Goal: Entertainment & Leisure: Consume media (video, audio)

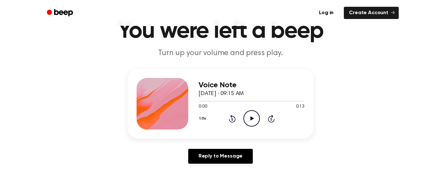
scroll to position [35, 0]
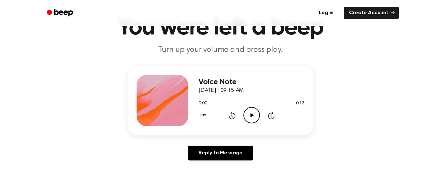
click at [256, 121] on circle at bounding box center [252, 115] width 16 height 16
click at [196, 98] on div "Voice Note September 23, 2025 · 09:15 AM 0:13 0:13 Your browser does not suppor…" at bounding box center [220, 101] width 186 height 70
click at [200, 98] on div at bounding box center [251, 98] width 106 height 1
click at [251, 114] on icon "Play Audio" at bounding box center [251, 115] width 16 height 16
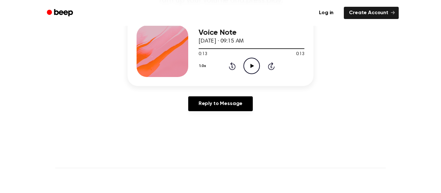
scroll to position [0, 0]
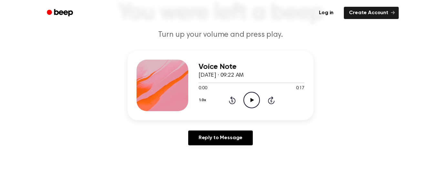
click at [253, 101] on icon at bounding box center [252, 100] width 4 height 4
click at [252, 101] on icon at bounding box center [251, 100] width 3 height 4
